Goal: Find specific page/section

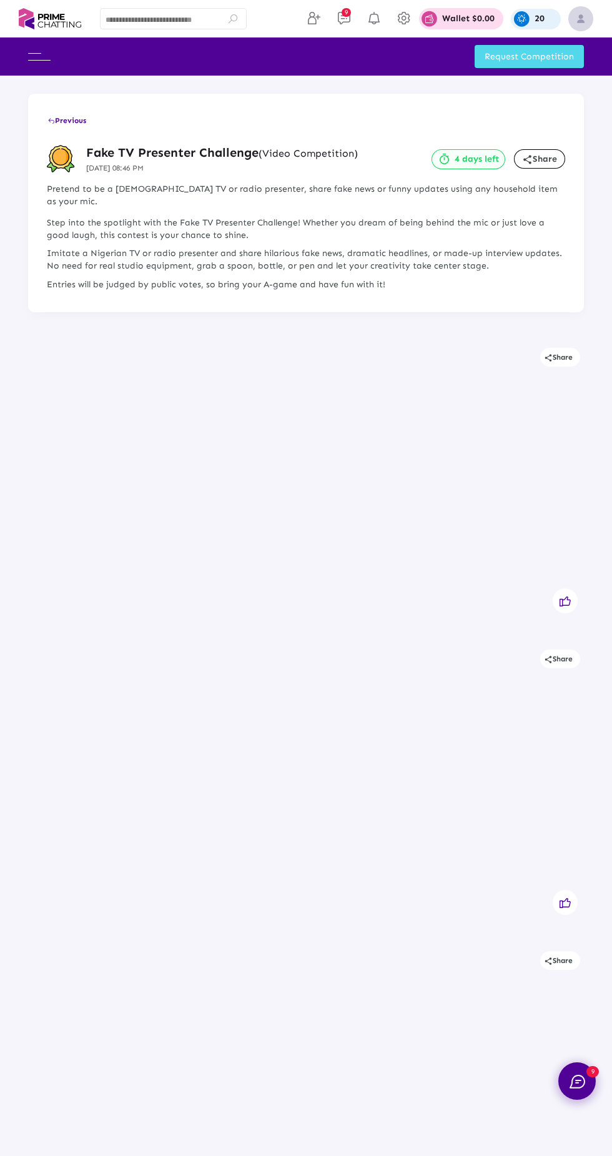
click at [346, 12] on span "9" at bounding box center [346, 12] width 9 height 9
click at [343, 15] on span "9" at bounding box center [346, 12] width 9 height 9
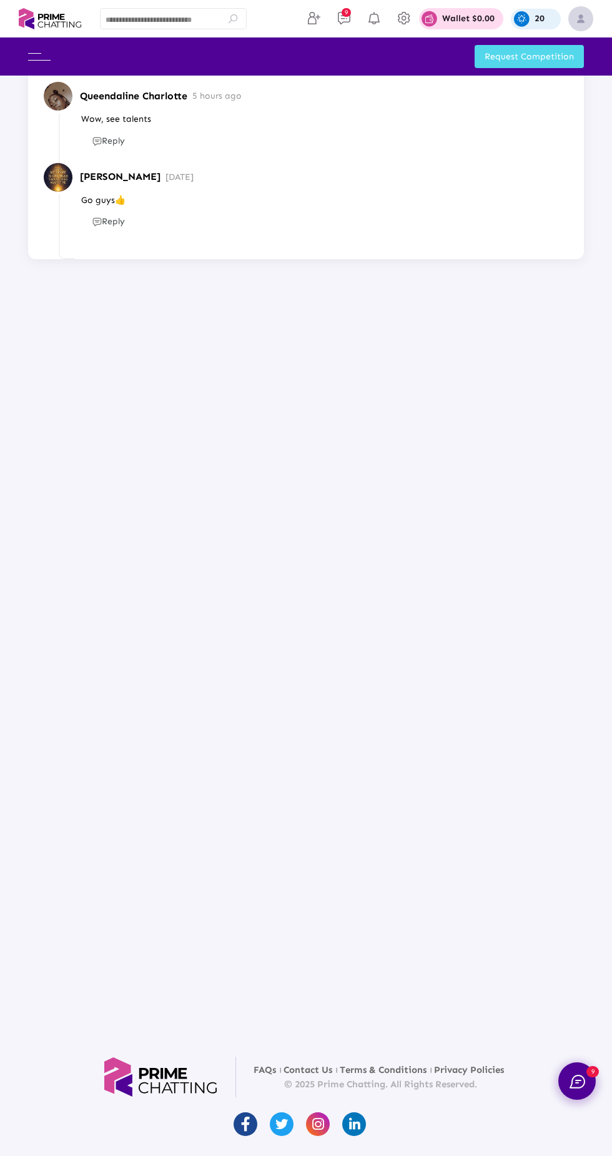
scroll to position [6056, 0]
